Goal: Information Seeking & Learning: Learn about a topic

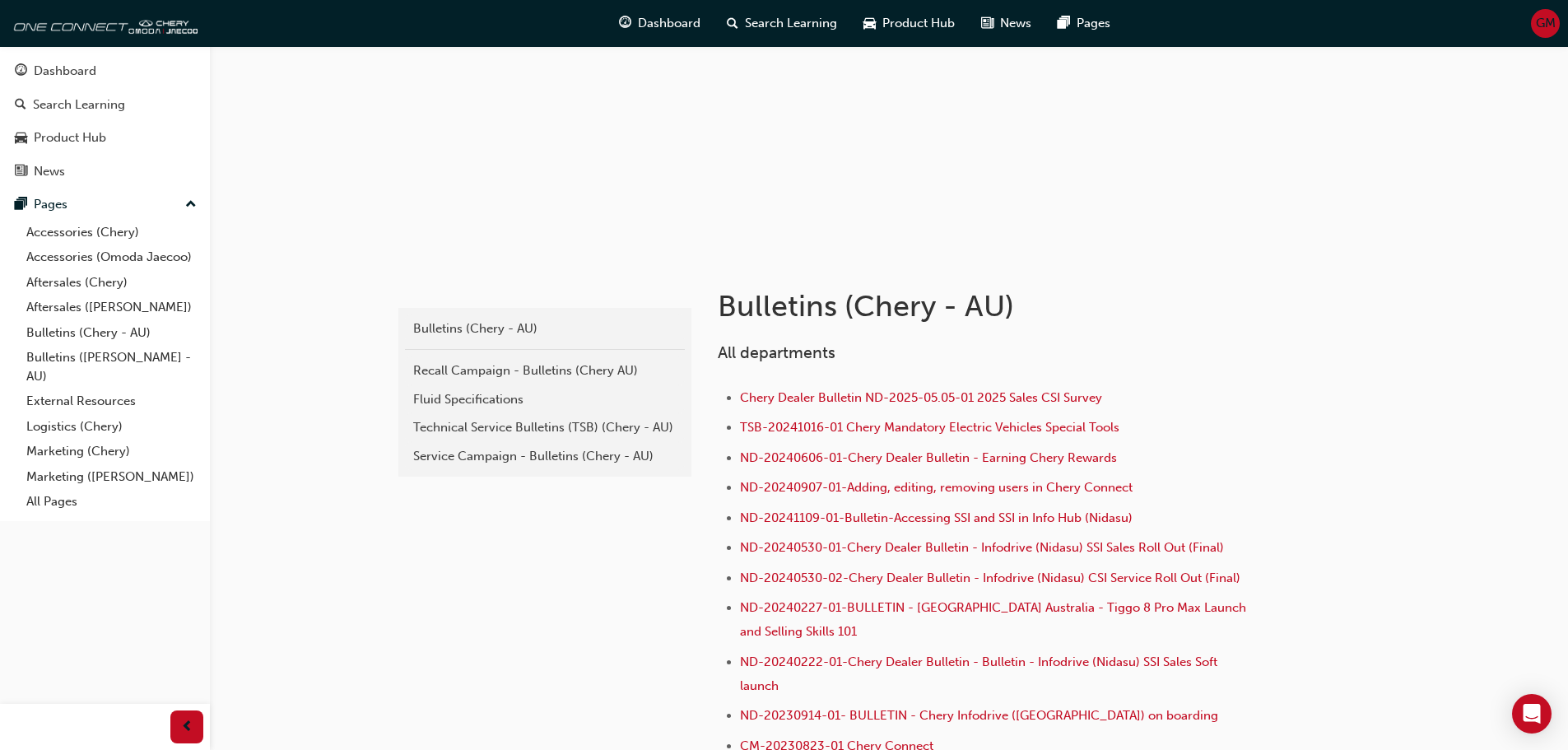
scroll to position [165, 0]
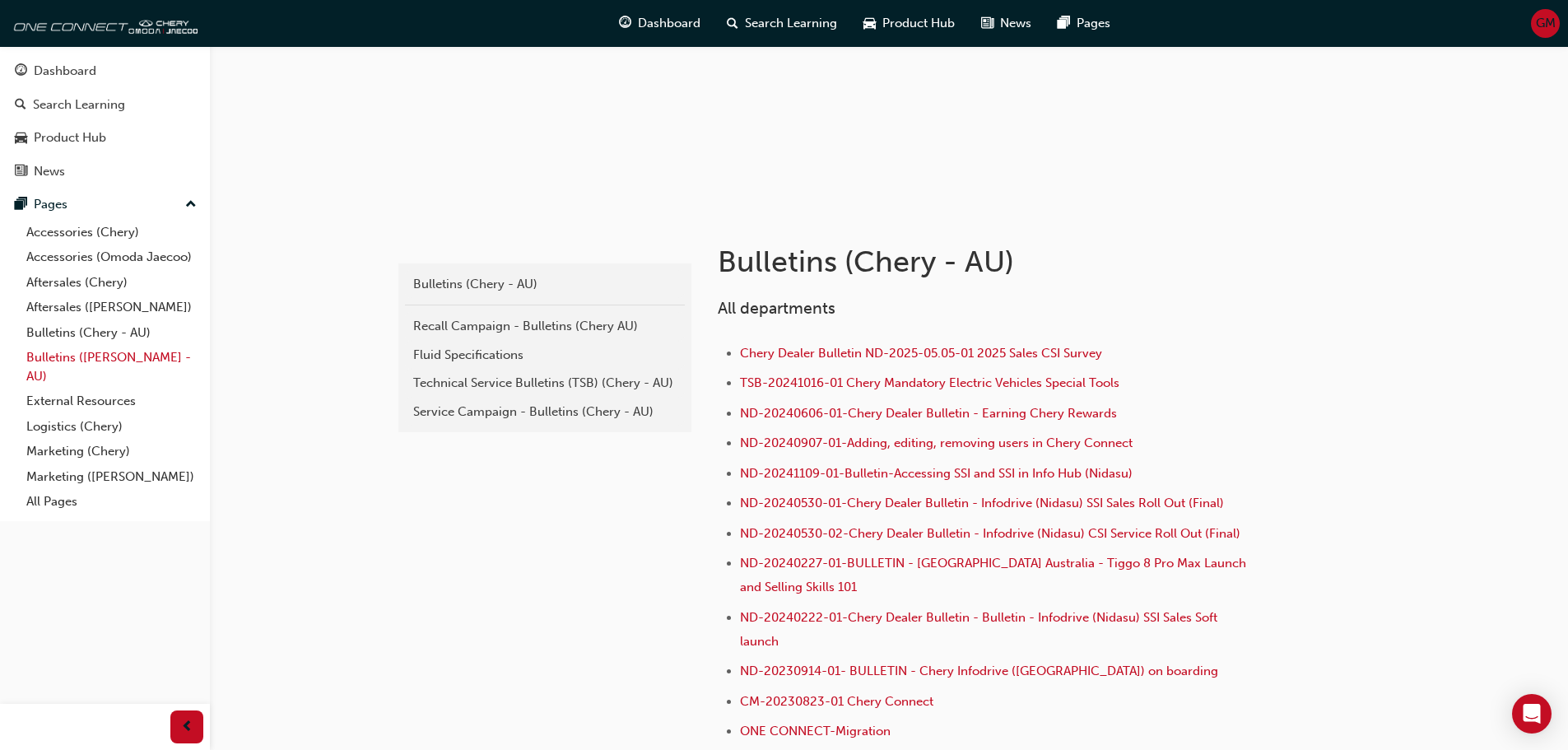
click at [79, 362] on link "Bulletins ([PERSON_NAME] - AU)" at bounding box center [111, 366] width 184 height 43
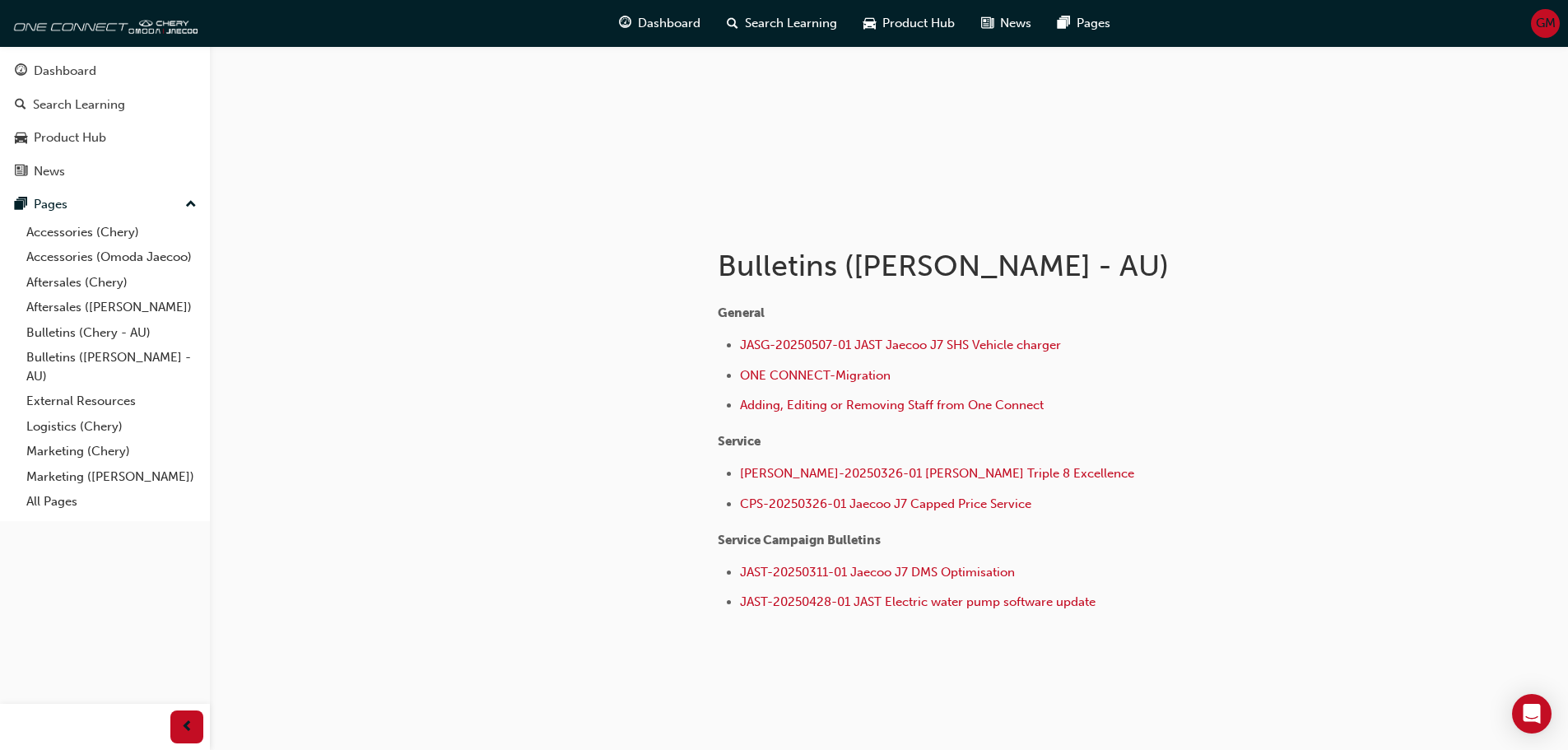
scroll to position [186, 0]
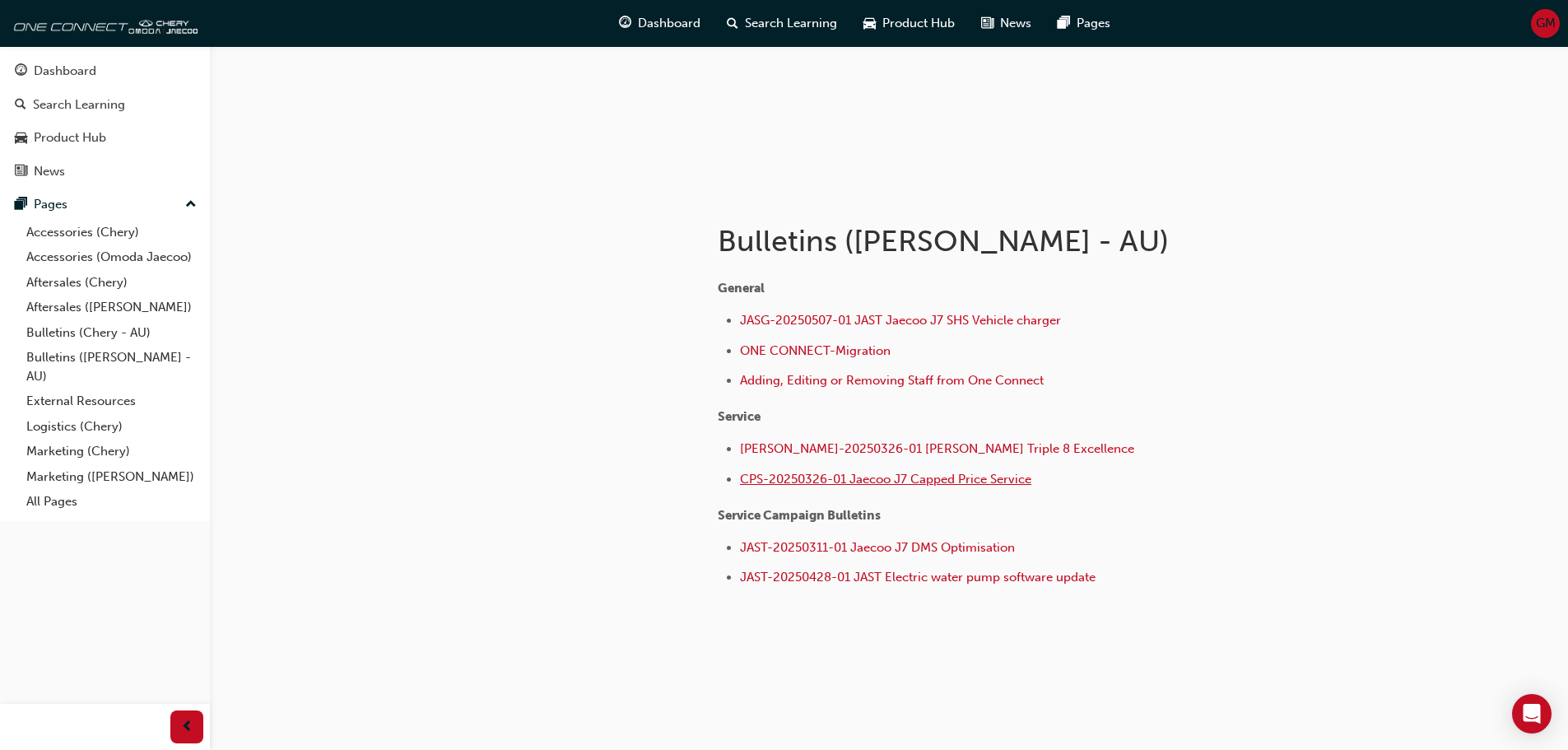
click at [846, 476] on span "CPS-20250326-01 Jaecoo J7 Capped Price Service" at bounding box center [886, 479] width 292 height 15
